Goal: Find specific page/section: Find specific page/section

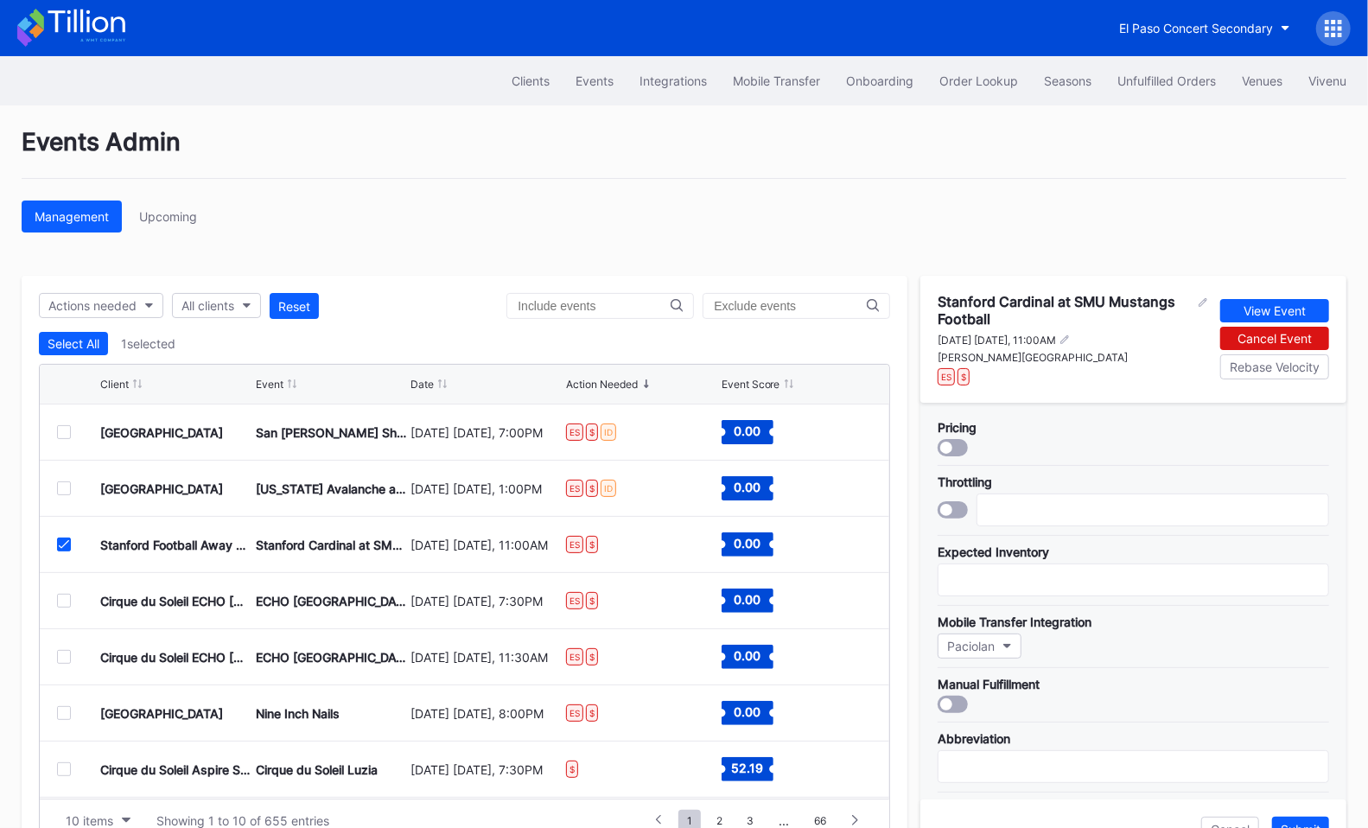
scroll to position [324, 0]
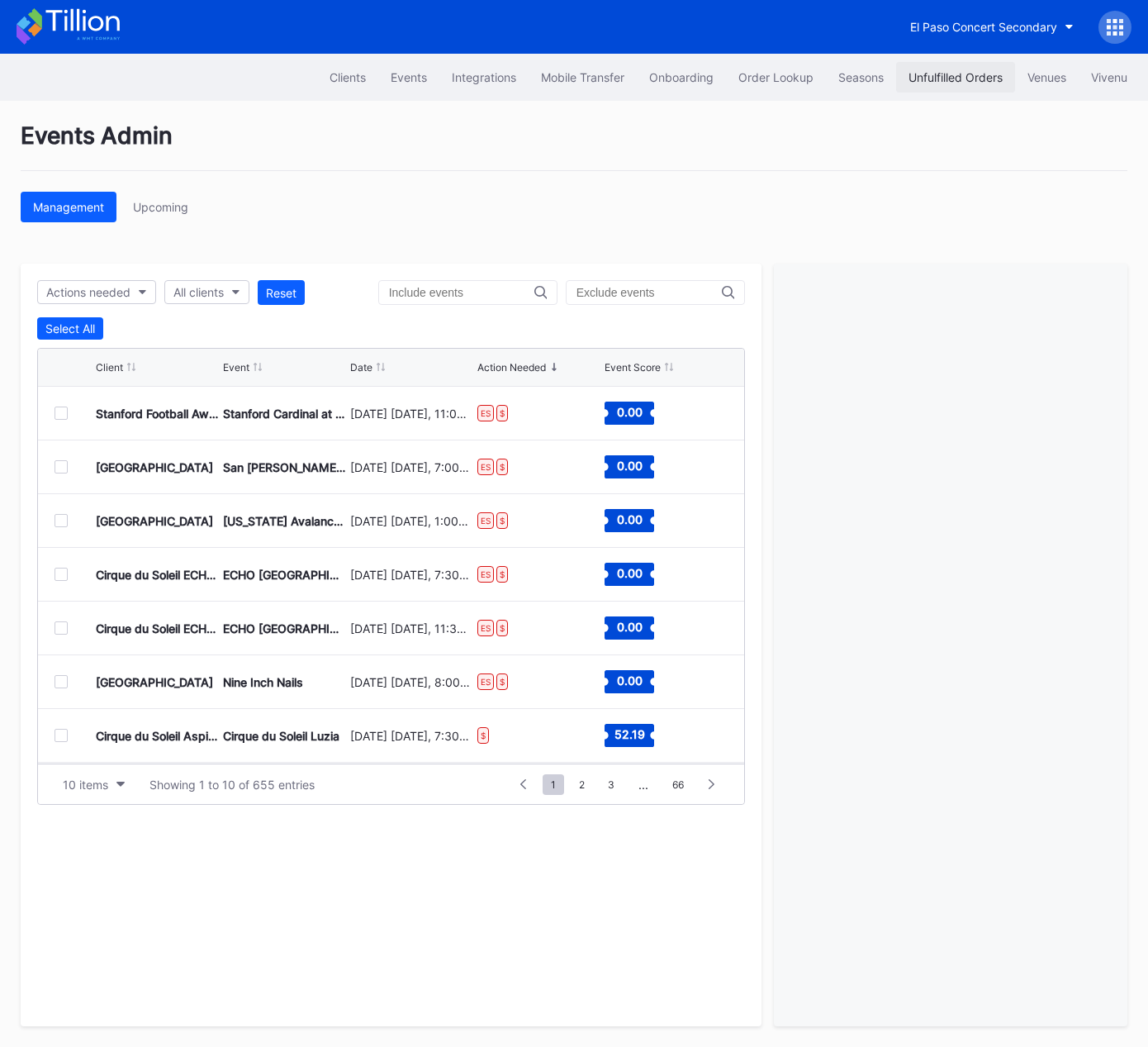
click at [965, 75] on div "Unfulfilled Orders" at bounding box center [955, 76] width 94 height 14
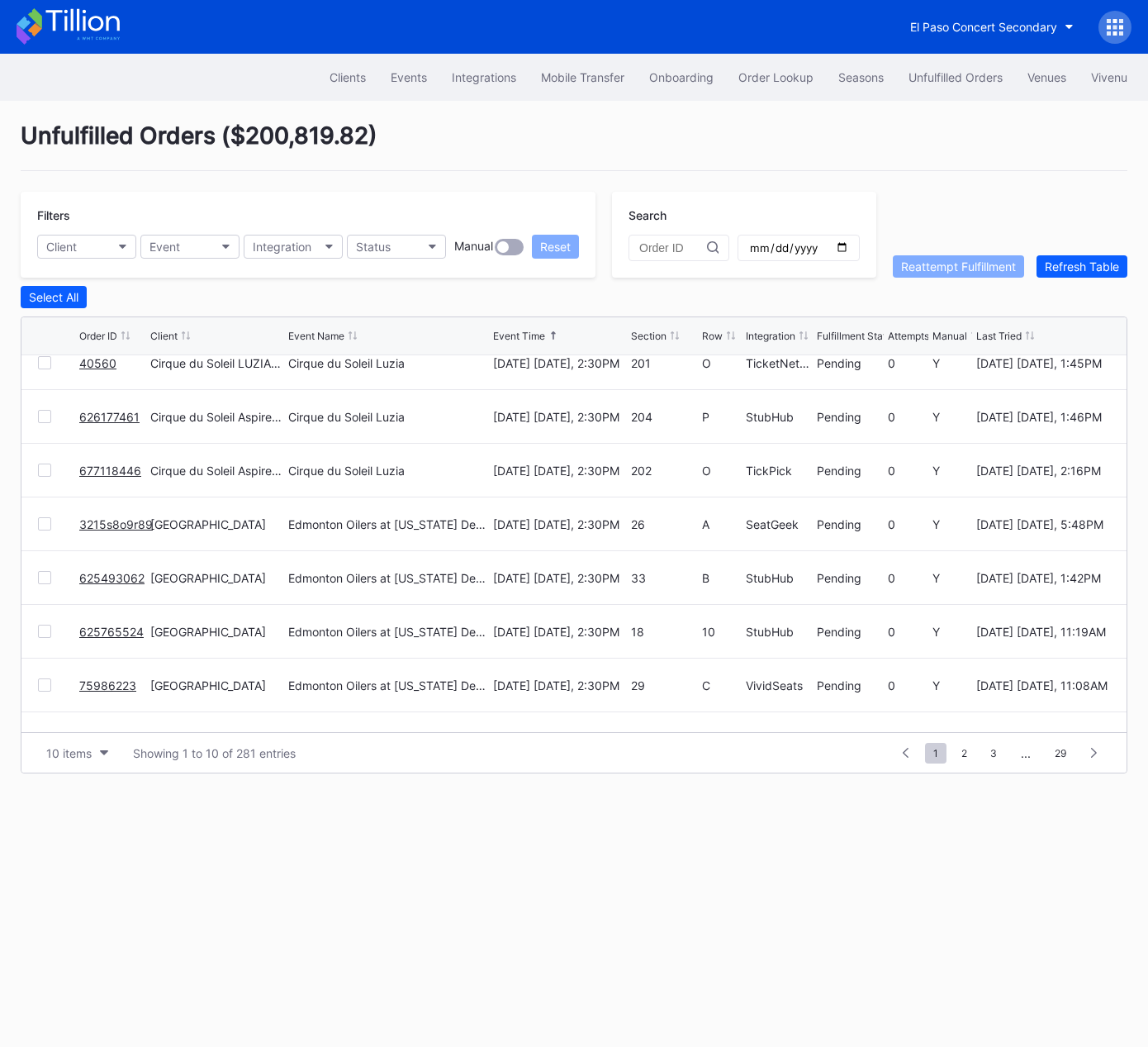
scroll to position [161, 0]
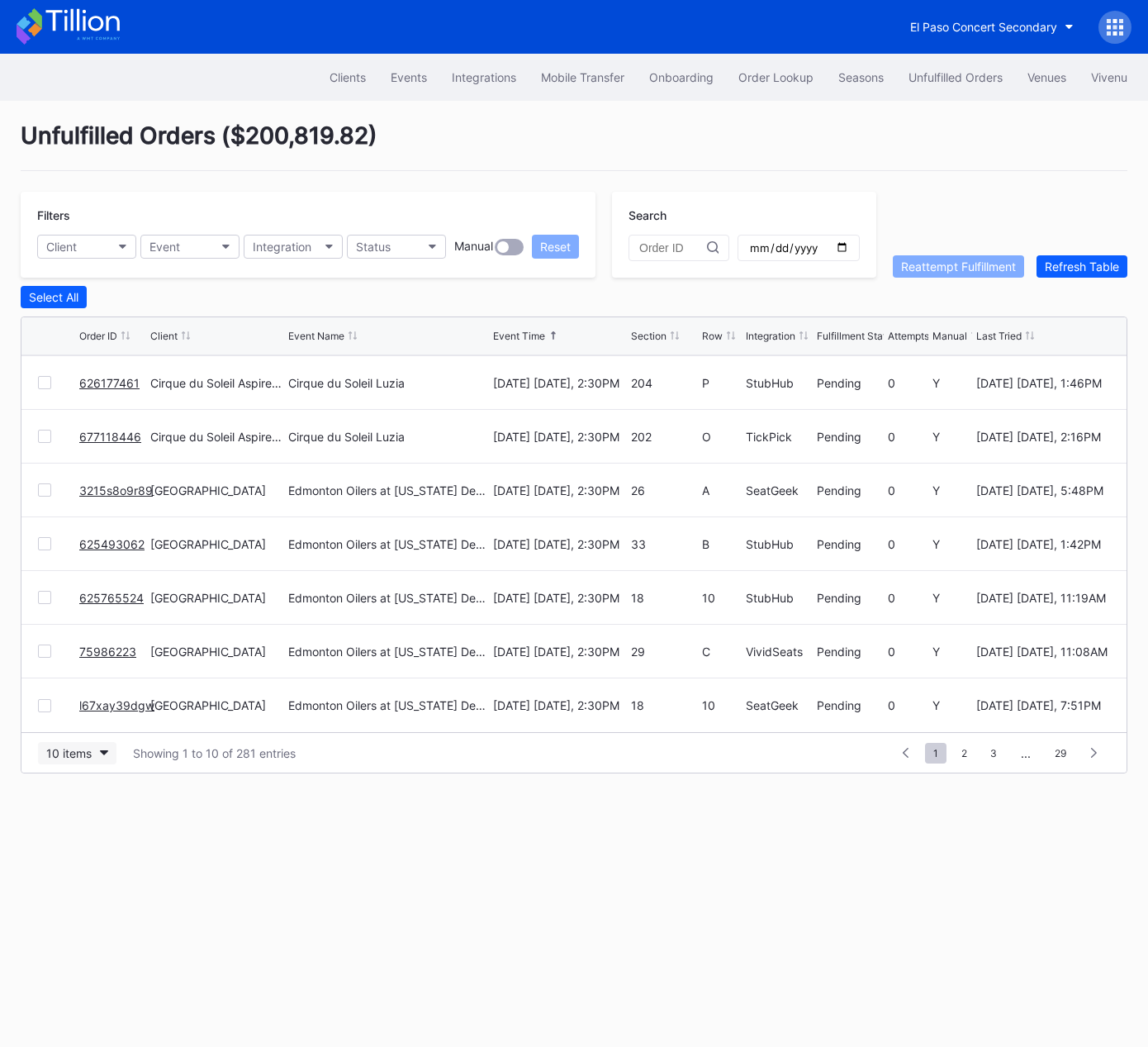
click at [85, 757] on div "10 items" at bounding box center [69, 753] width 46 height 14
click at [91, 829] on div "50 items" at bounding box center [77, 823] width 78 height 31
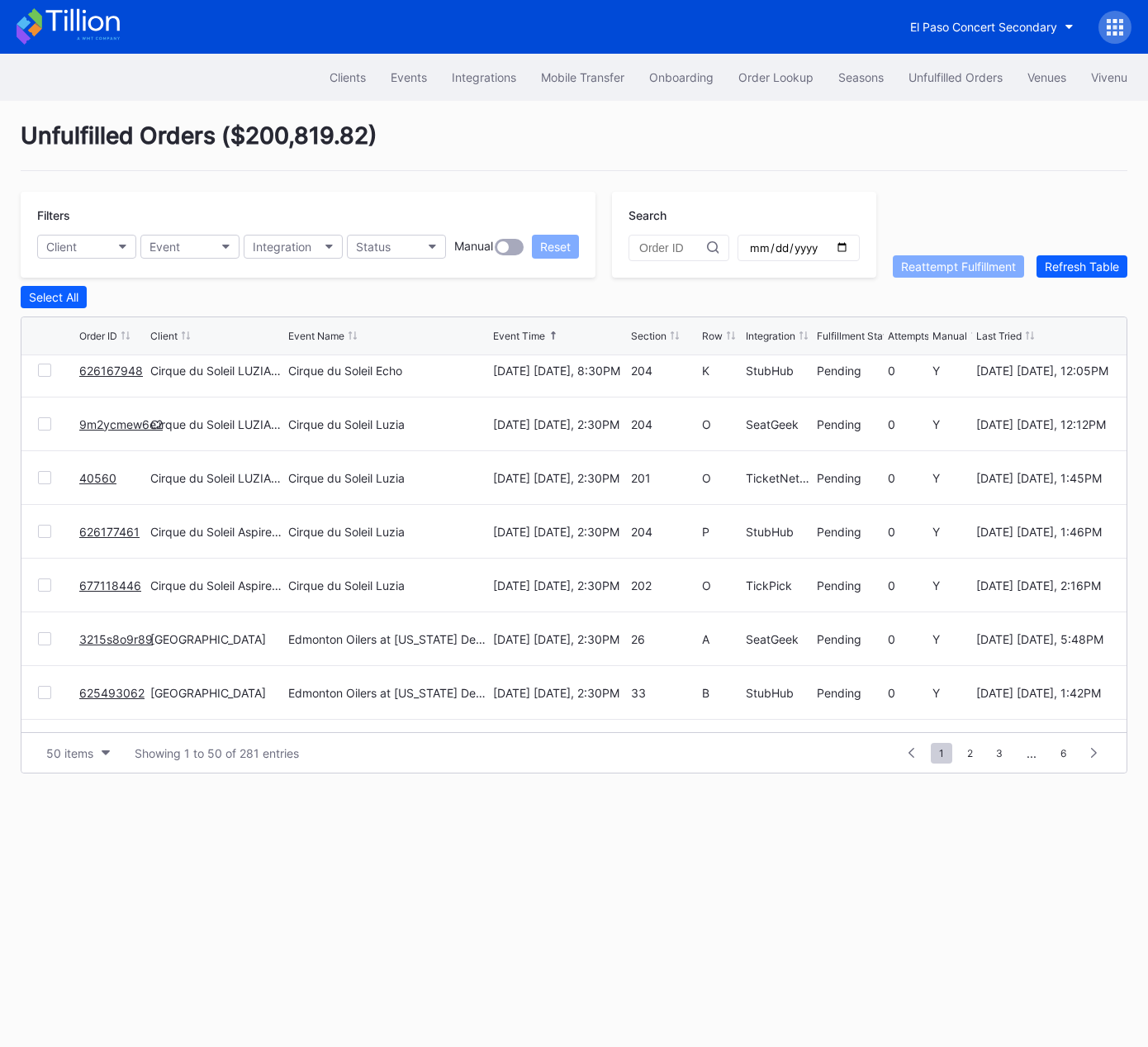
scroll to position [0, 0]
